Goal: Navigation & Orientation: Find specific page/section

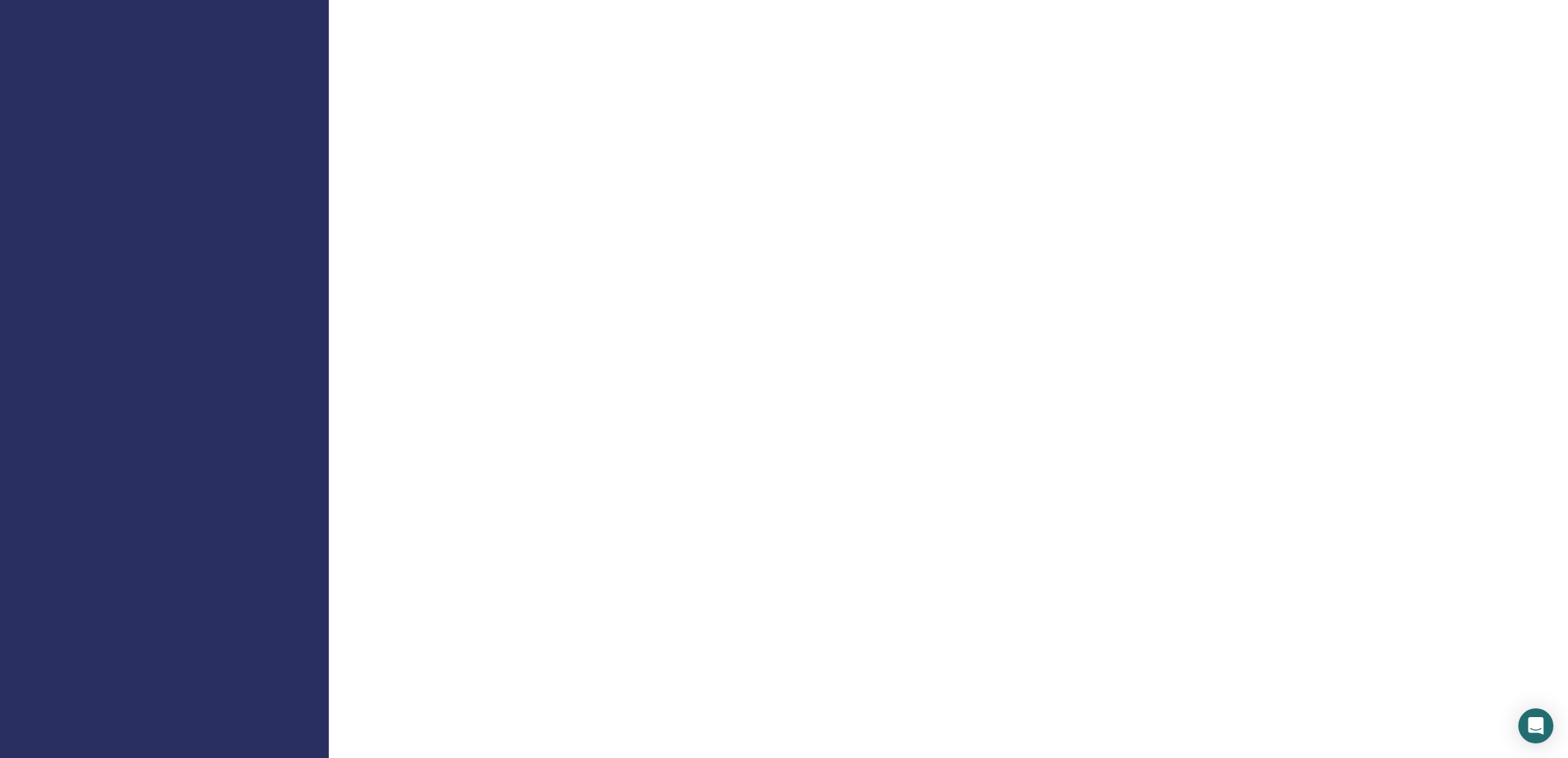
scroll to position [490, 0]
click at [1469, 508] on div "Willkommen, Dozent" at bounding box center [916, 582] width 1176 height 2049
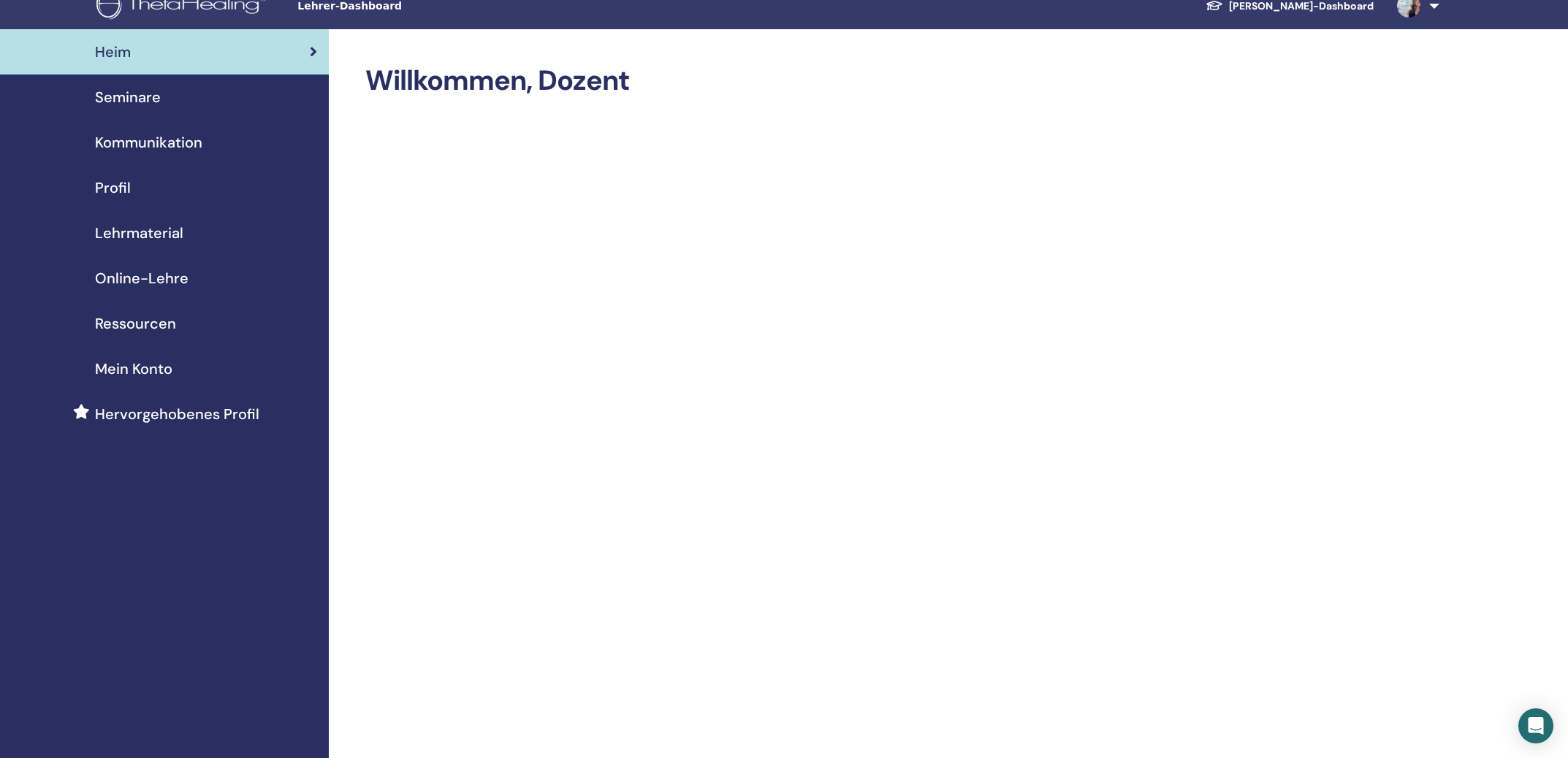
scroll to position [0, 0]
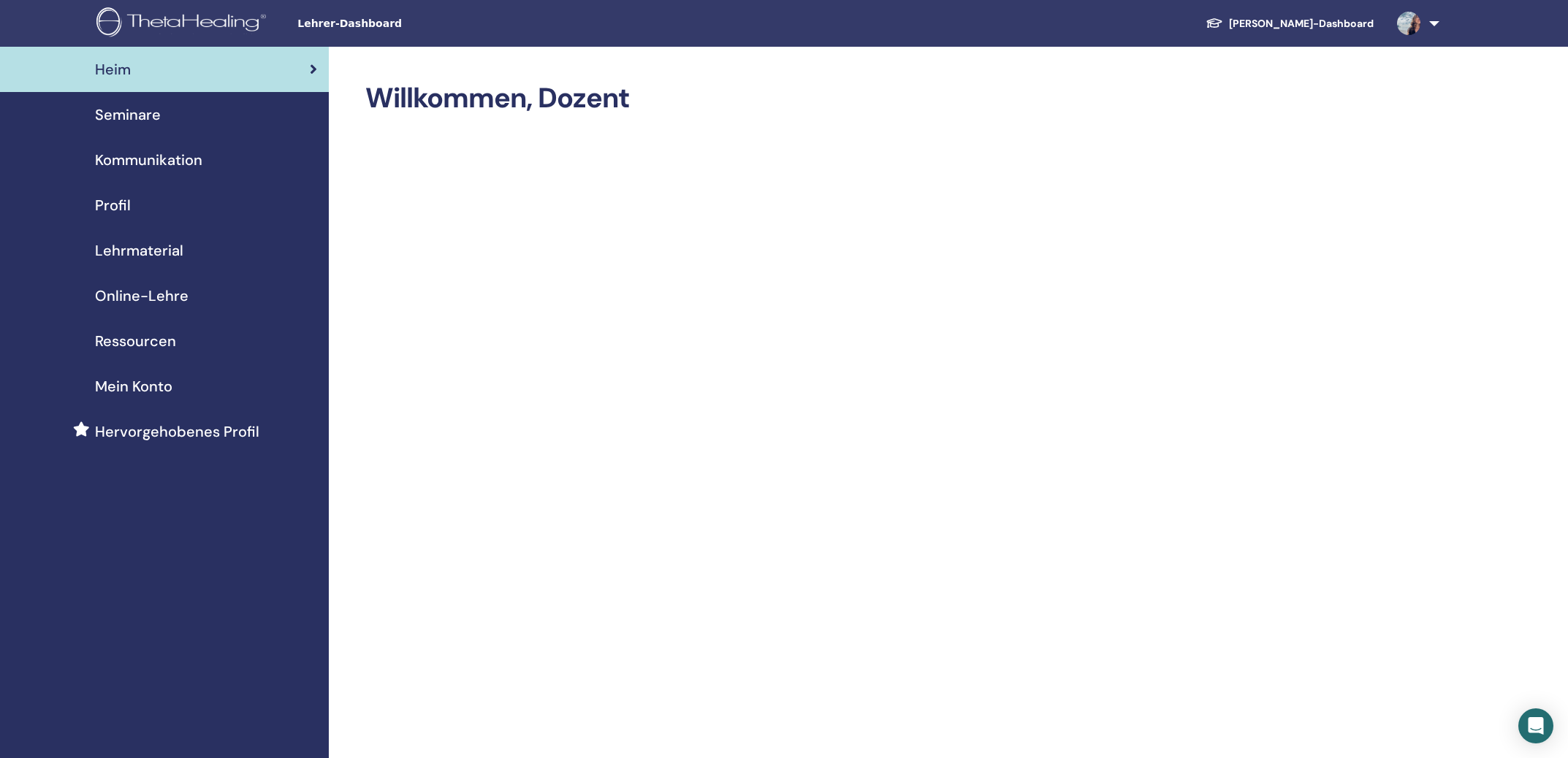
click at [133, 383] on span "Mein Konto" at bounding box center [134, 387] width 78 height 22
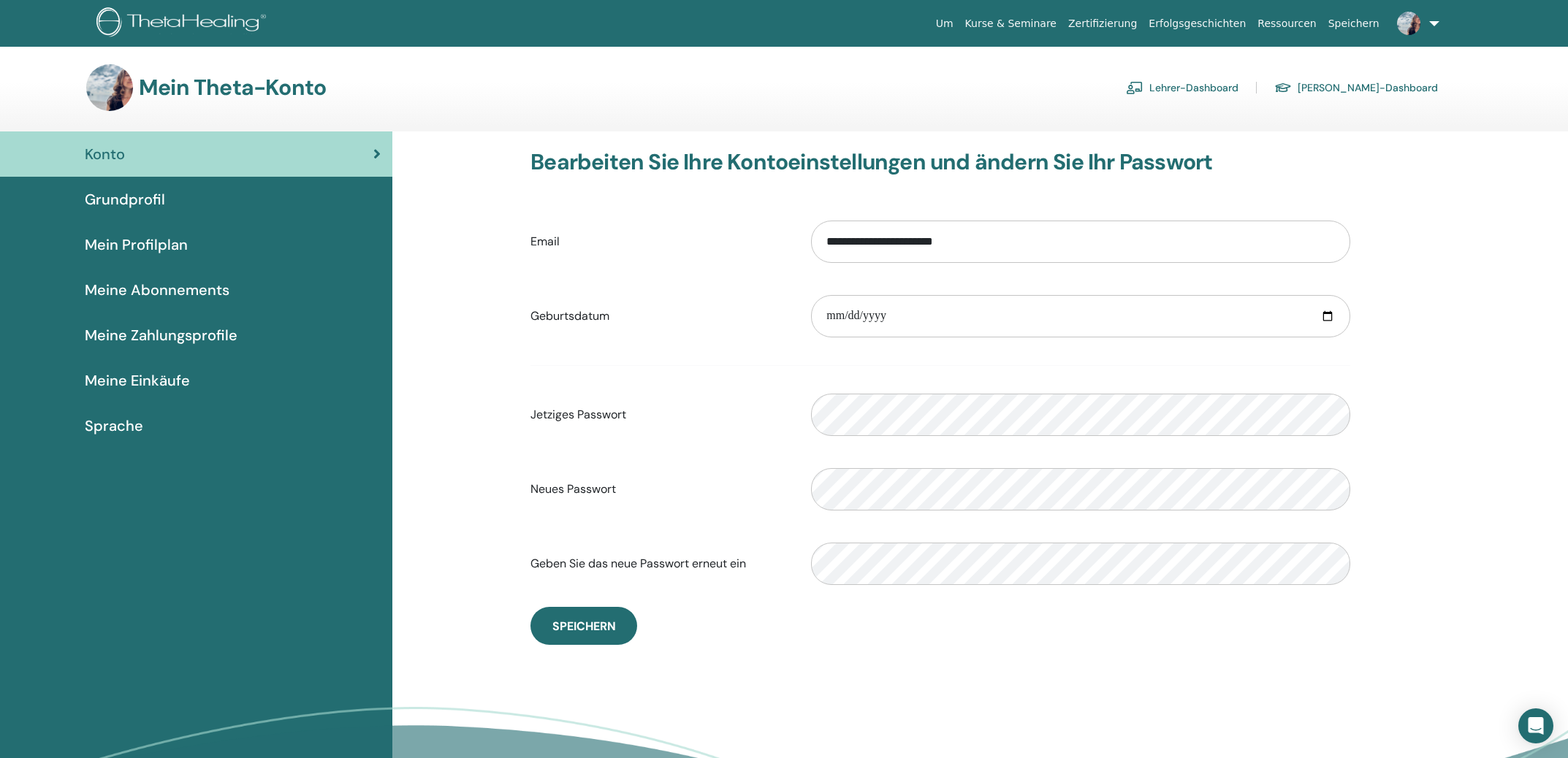
click at [168, 289] on span "Meine Abonnements" at bounding box center [157, 290] width 144 height 22
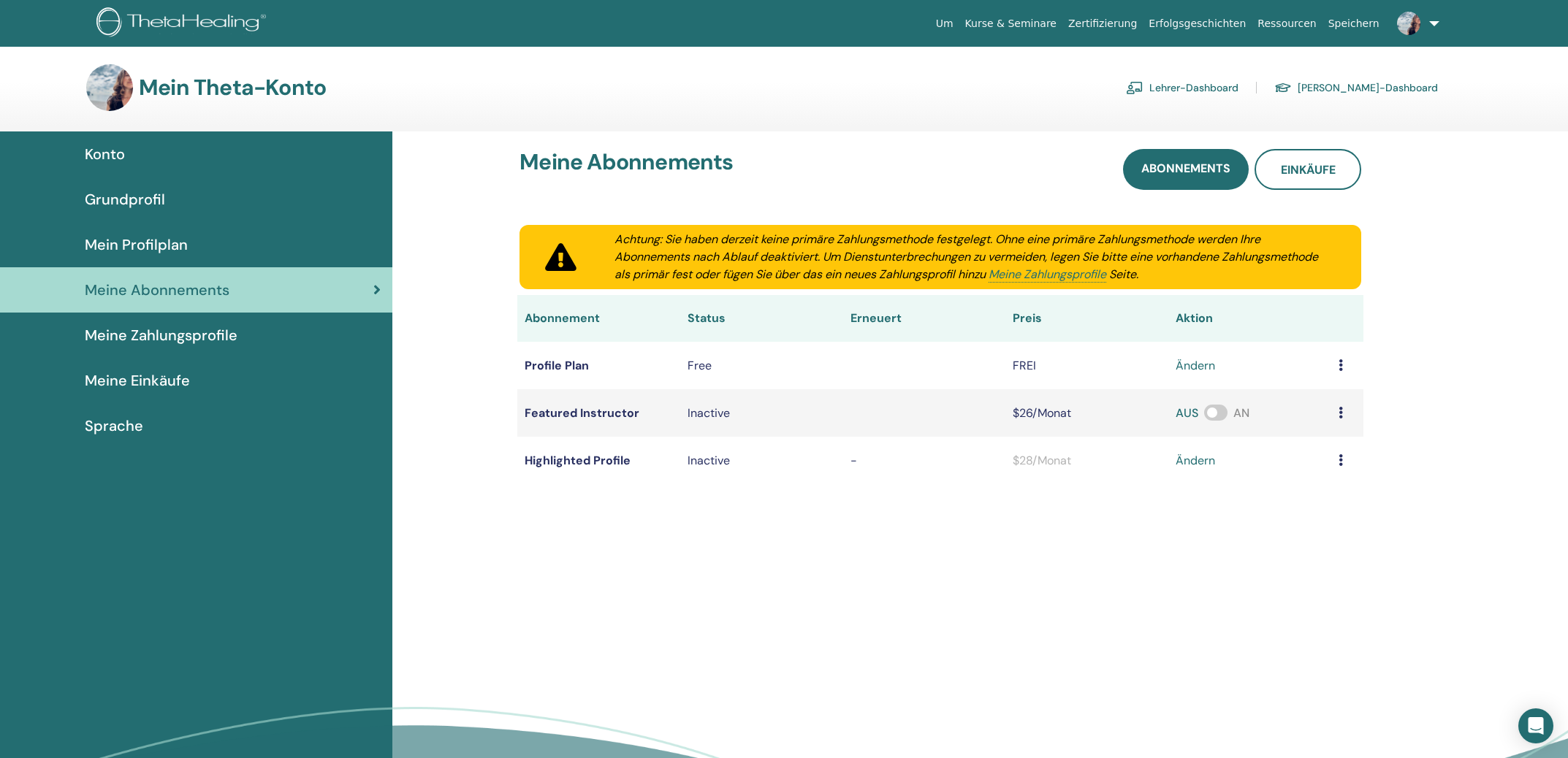
click at [151, 346] on link "Meine Zahlungsprofile" at bounding box center [196, 335] width 392 height 45
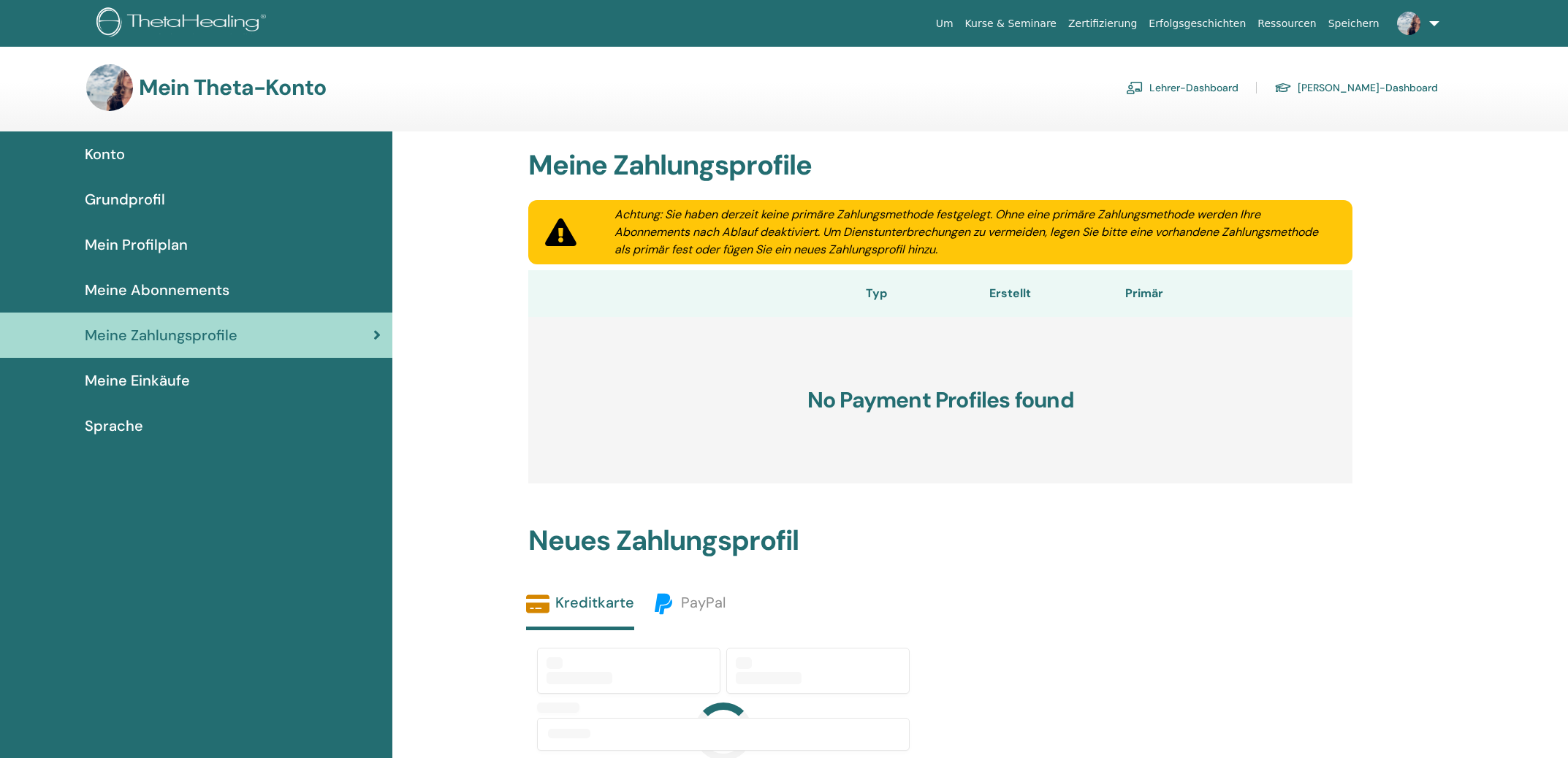
click at [165, 376] on span "Meine Einkäufe" at bounding box center [138, 380] width 106 height 22
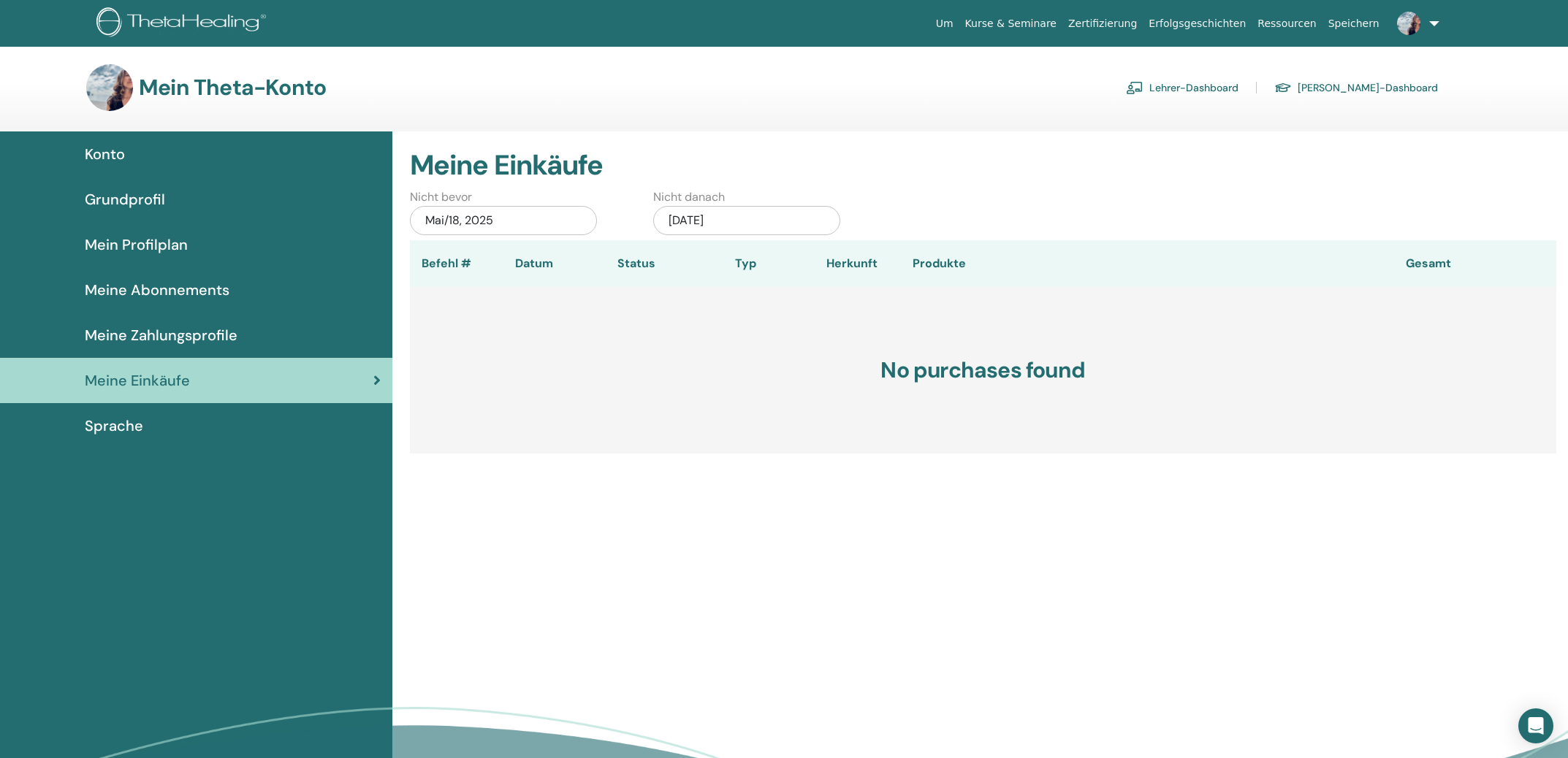
click at [167, 243] on span "Mein Profilplan" at bounding box center [136, 245] width 103 height 22
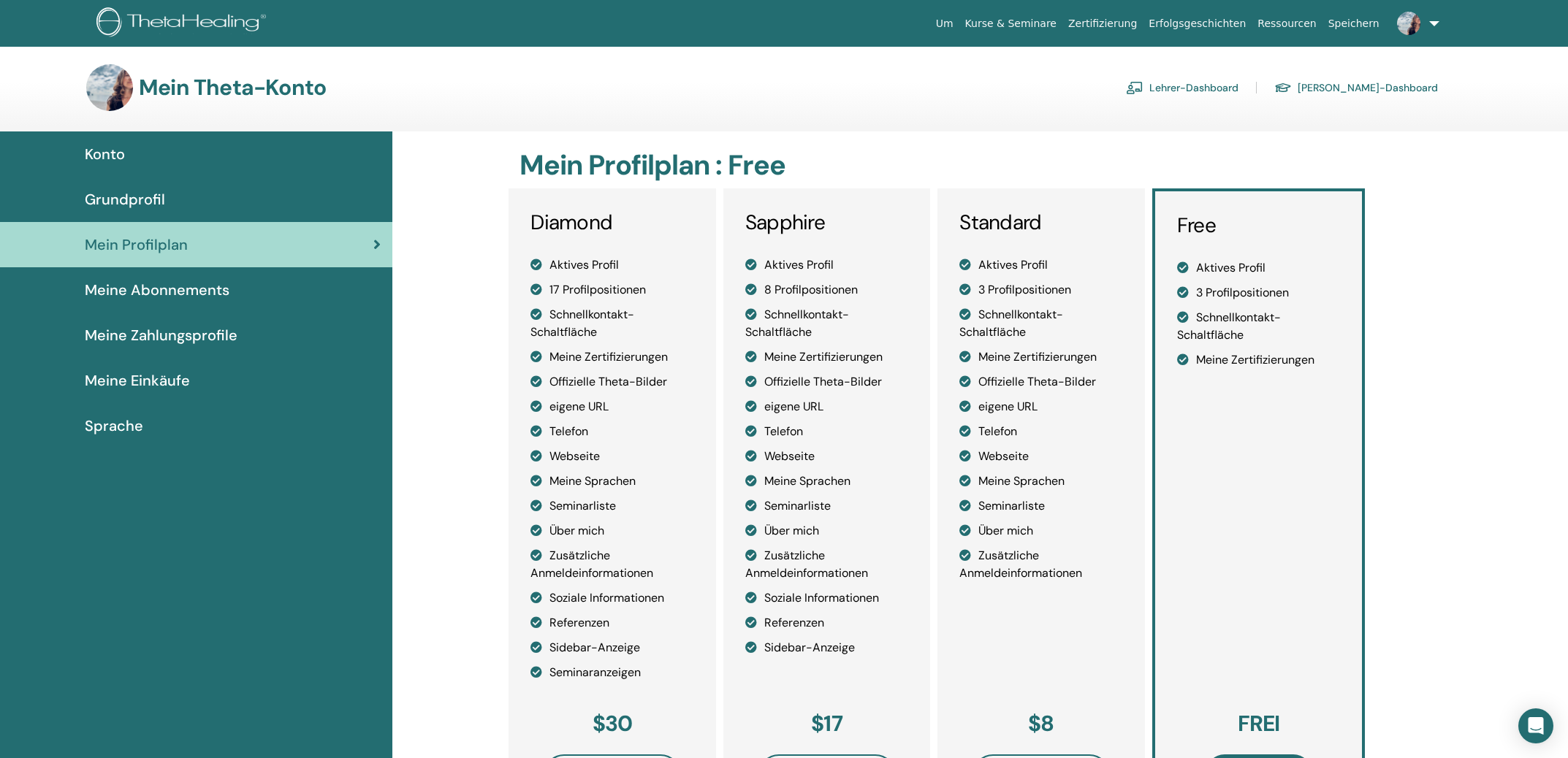
click at [147, 193] on span "Grundprofil" at bounding box center [125, 200] width 81 height 22
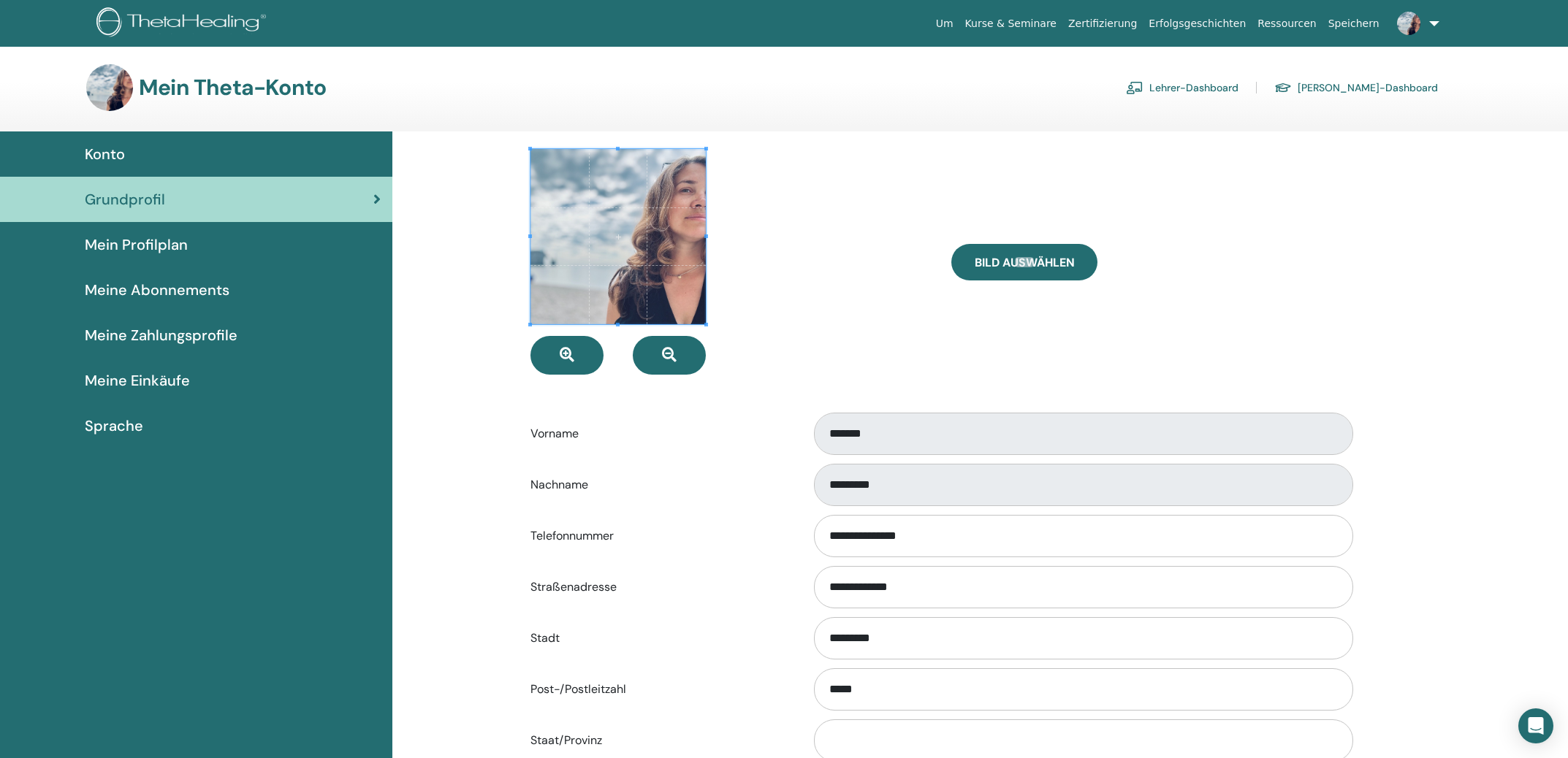
click at [116, 153] on span "Konto" at bounding box center [105, 155] width 40 height 22
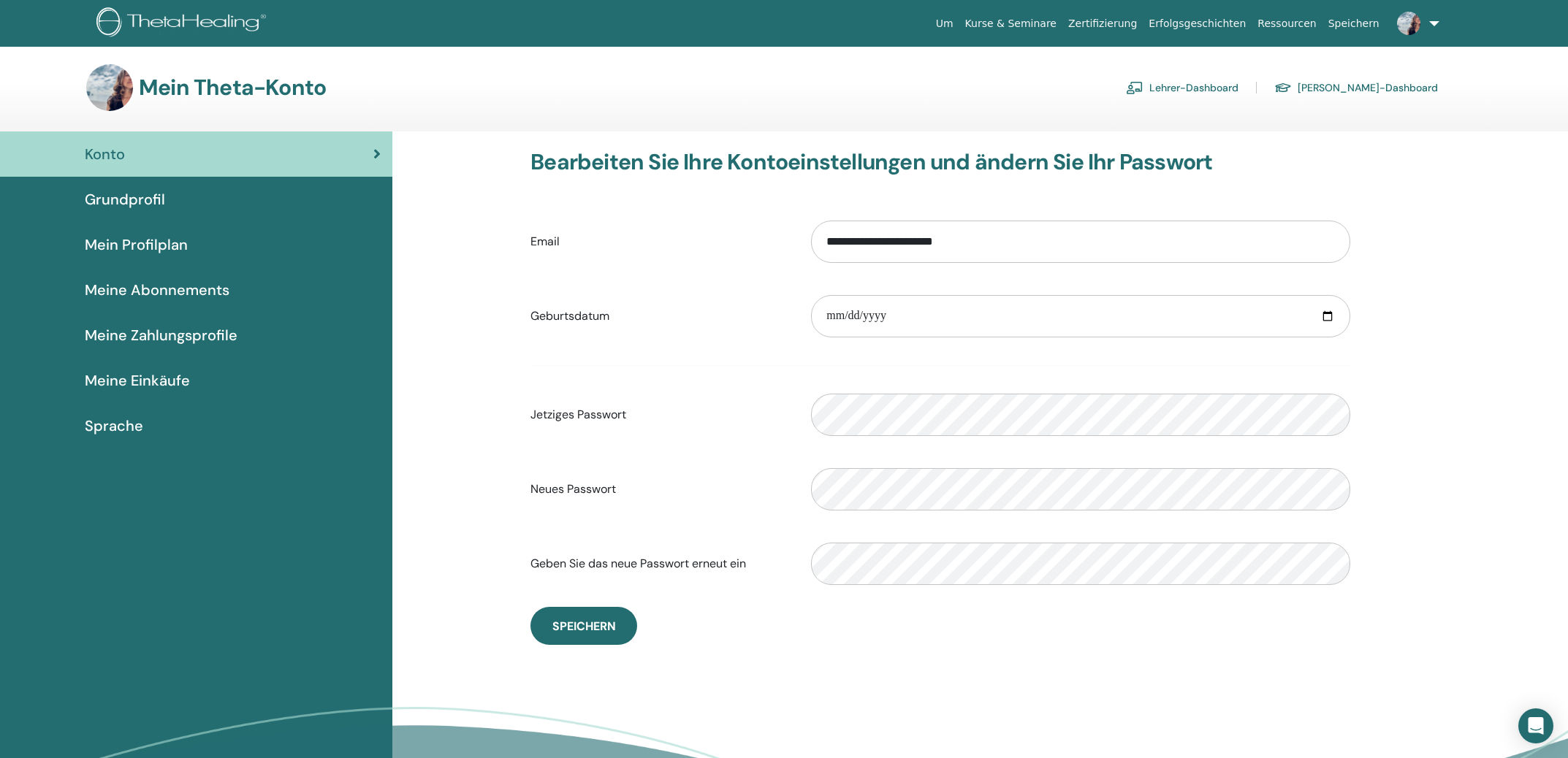
click at [1367, 84] on link "[PERSON_NAME]-Dashboard" at bounding box center [1355, 87] width 164 height 23
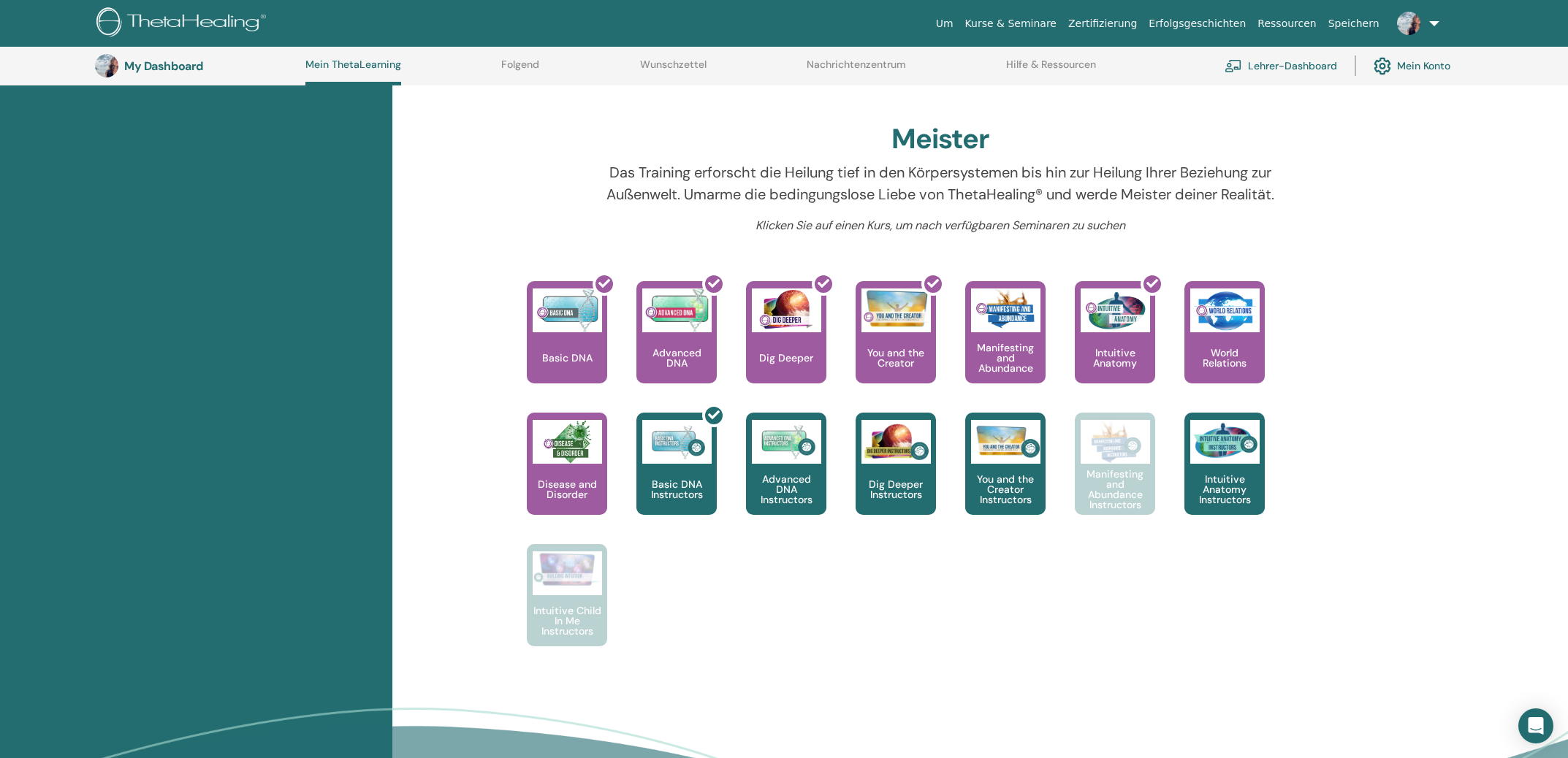
scroll to position [477, 0]
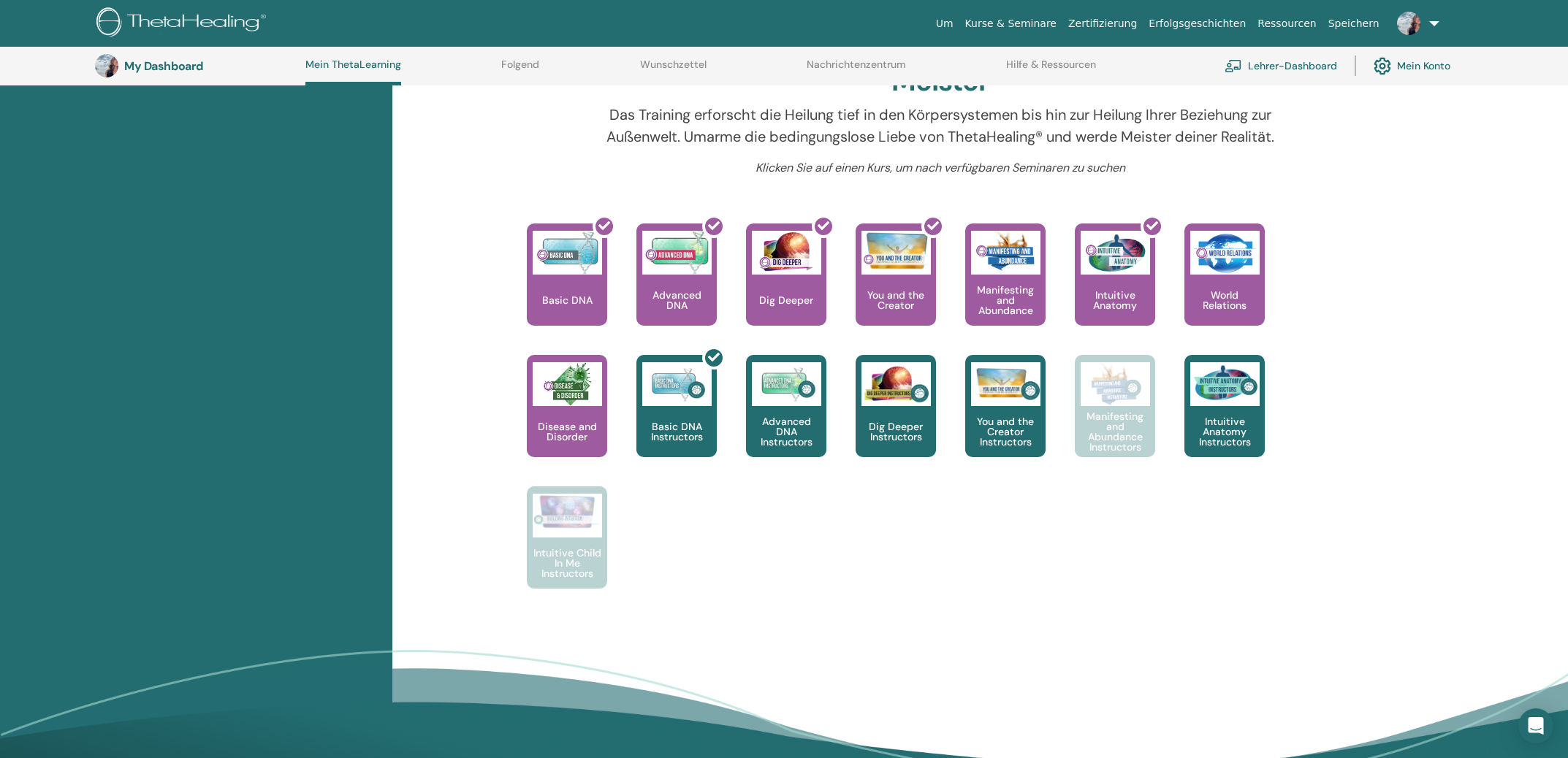
click at [757, 569] on div "This is where your ThetaHealing journey begins. This is the first seminar to ta…" at bounding box center [928, 421] width 864 height 394
click at [1087, 503] on div "This is where your ThetaHealing journey begins. This is the first seminar to ta…" at bounding box center [928, 421] width 864 height 394
click at [1136, 553] on div "This is where your ThetaHealing journey begins. This is the first seminar to ta…" at bounding box center [928, 421] width 864 height 394
click at [1371, 321] on div "Hallo, Natalia Ihre Reise beginnt hier; Willkommen im ThetaLearning-Hauptquarti…" at bounding box center [940, 179] width 877 height 913
click at [1379, 352] on div "Hallo, Natalia Ihre Reise beginnt hier; Willkommen im ThetaLearning-Hauptquarti…" at bounding box center [980, 259] width 1176 height 1074
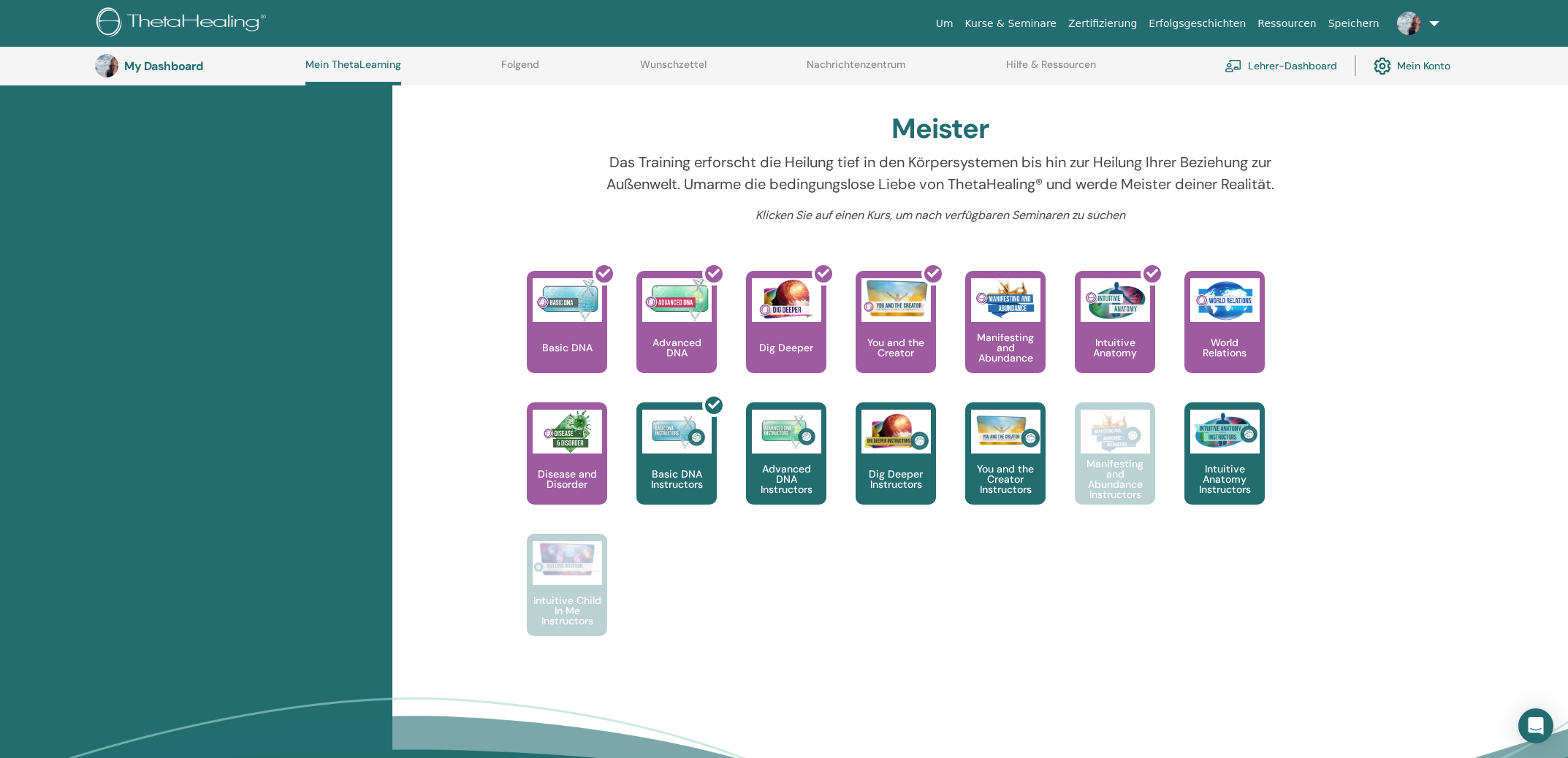
scroll to position [404, 0]
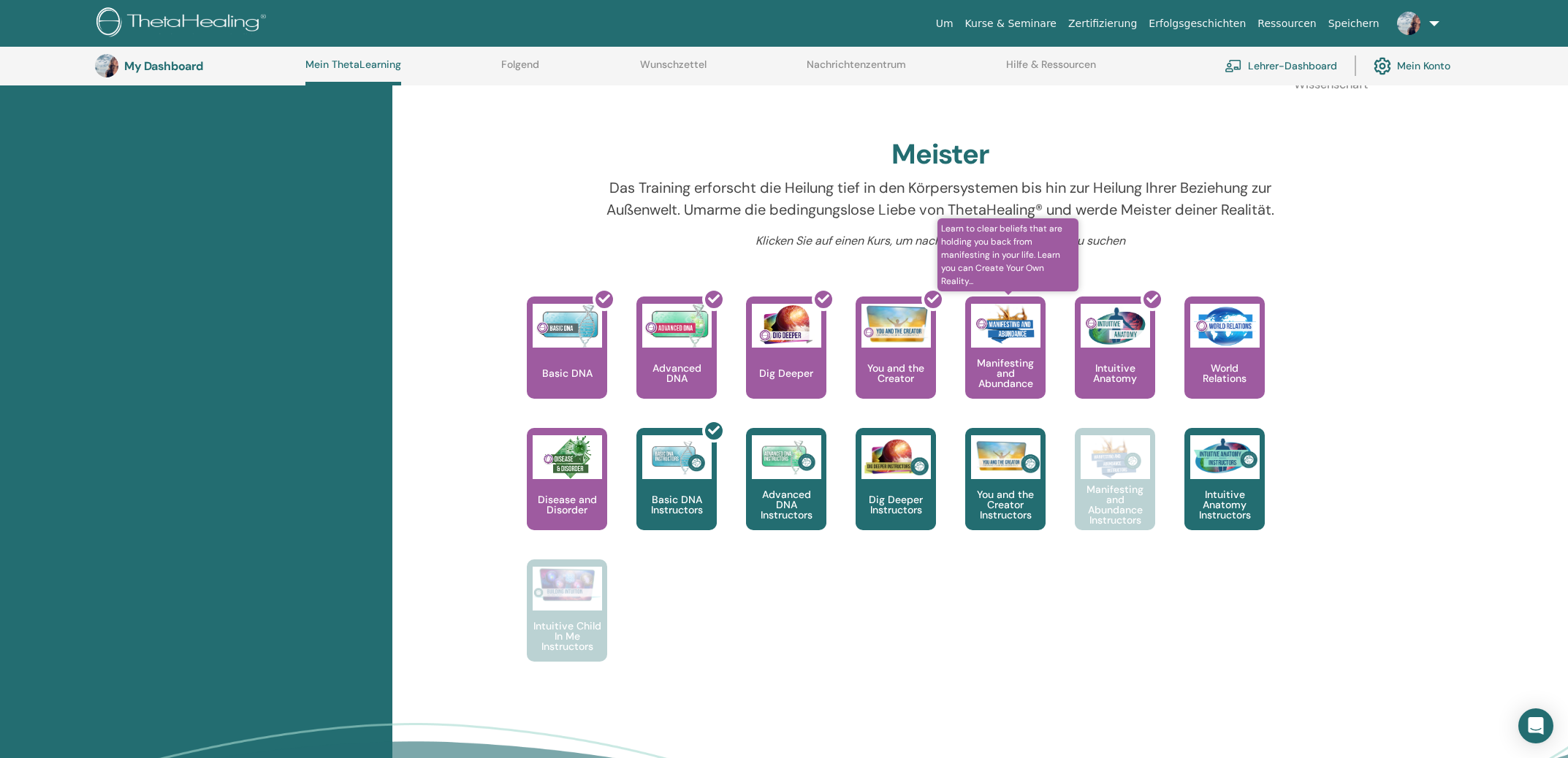
click at [985, 367] on p "Manifesting and Abundance" at bounding box center [1005, 373] width 81 height 31
click at [1017, 320] on img at bounding box center [1005, 325] width 69 height 43
